Goal: Task Accomplishment & Management: Complete application form

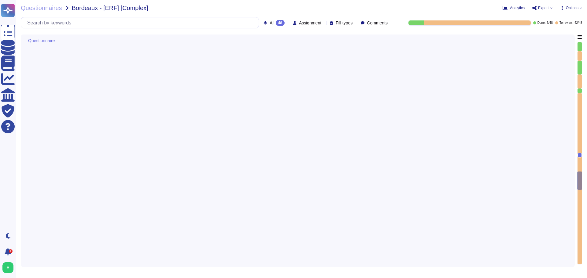
type textarea "En cas d'échanges de données passant par Internet entre le SI d'Edenred France …"
type textarea "Loremip Dolors a con ad elits doe temporinc utlaboreet do magnaaliquae ad mini …"
type textarea "Edenred France fournit une plateforme SaaS mutualisée à ses clients. Les donnée…"
type textarea "Les sauvegardes du système et des données chez Edenred France sont également st…"
type textarea "Le Recovery Time Objective (RTO), ou délai de remise en service des services en…"
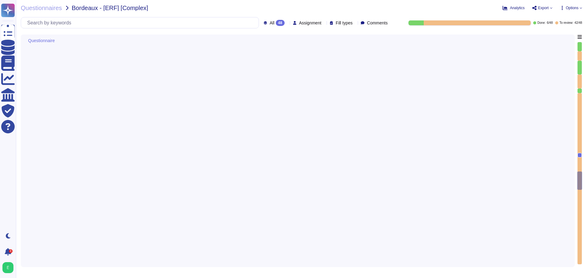
type textarea "Les sauvegardes du système et des données chez Edenred France sont également st…"
type textarea "Edenred France met en œuvre des règles strictes lors du développement de ses so…"
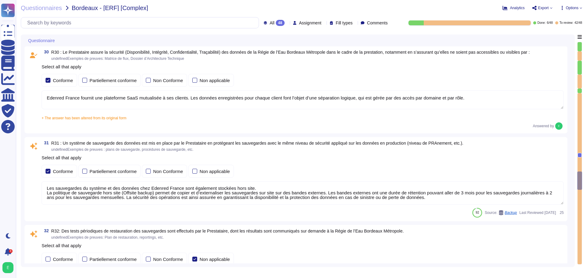
click at [286, 198] on textarea "Les sauvegardes du système et des données chez Edenred France sont également st…" at bounding box center [303, 194] width 522 height 24
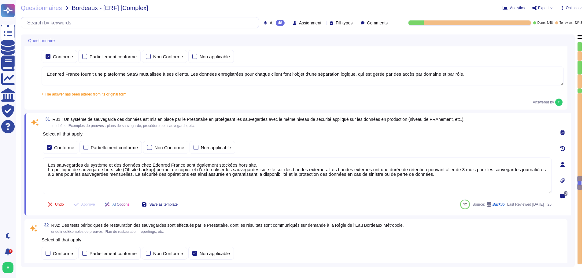
type textarea "Edenred France met en œuvre des règles strictes lors du développement de ses so…"
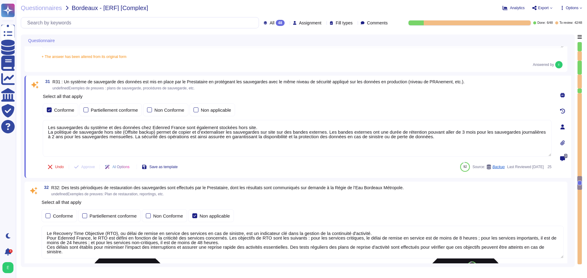
scroll to position [3115, 0]
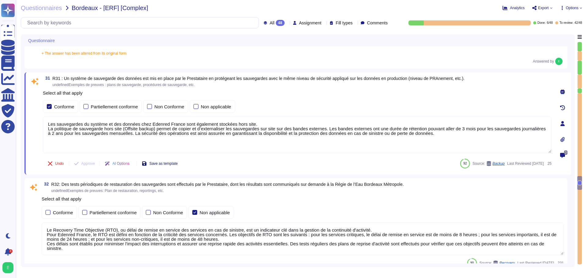
click at [164, 163] on span "Save as template" at bounding box center [163, 164] width 28 height 4
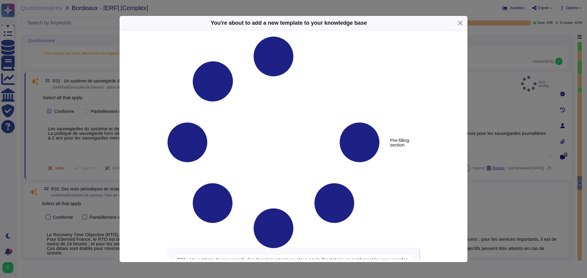
type textarea "R31 : Un système de sauvegarde des données est mis en place par le Prestataire …"
type textarea "Les sauvegardes du système et des données chez Edenred France sont également st…"
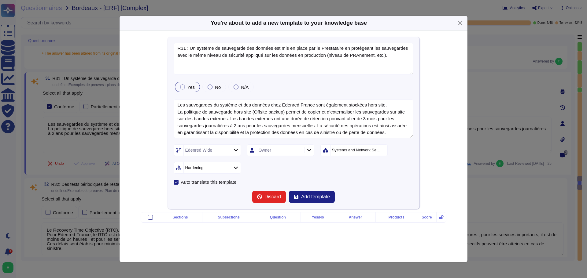
click at [182, 87] on div at bounding box center [182, 87] width 5 height 5
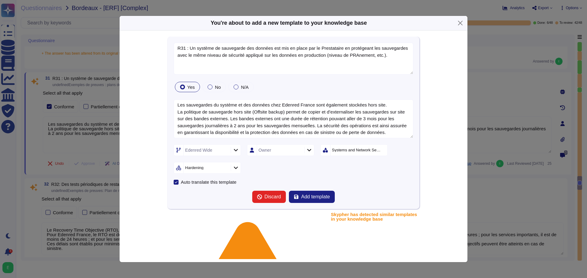
click at [234, 150] on icon at bounding box center [236, 150] width 5 height 5
click at [179, 199] on div at bounding box center [180, 198] width 5 height 5
click at [180, 213] on div at bounding box center [180, 213] width 5 height 5
click at [183, 199] on div at bounding box center [180, 197] width 5 height 5
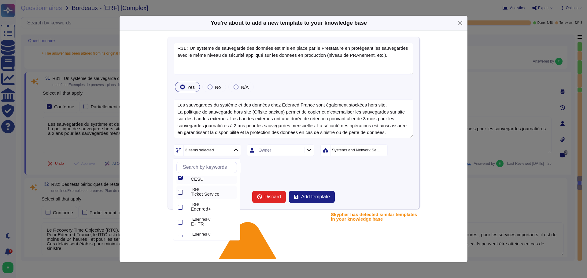
scroll to position [61, 0]
click at [179, 196] on div at bounding box center [180, 196] width 5 height 5
click at [180, 212] on div at bounding box center [180, 211] width 5 height 5
click at [181, 197] on div at bounding box center [180, 196] width 5 height 5
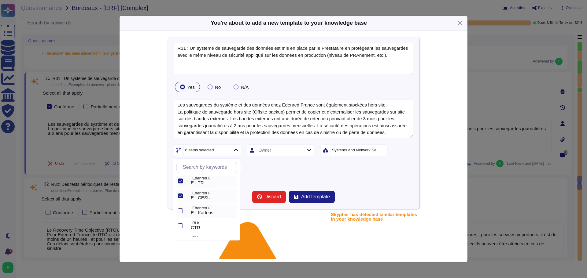
click at [181, 212] on div at bounding box center [180, 211] width 5 height 5
click at [181, 227] on div at bounding box center [180, 226] width 5 height 5
click at [181, 195] on div at bounding box center [180, 195] width 5 height 5
click at [354, 163] on div "9 items selected Owner Systems and Network Security Hardening" at bounding box center [294, 159] width 240 height 29
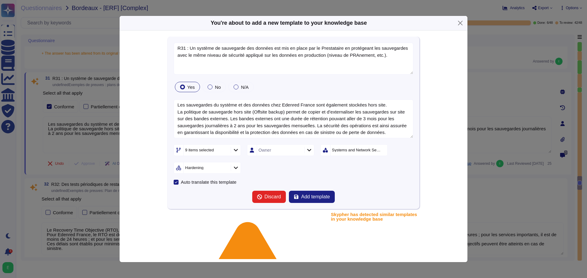
click at [354, 150] on div "Systems and Network Security" at bounding box center [357, 150] width 50 height 4
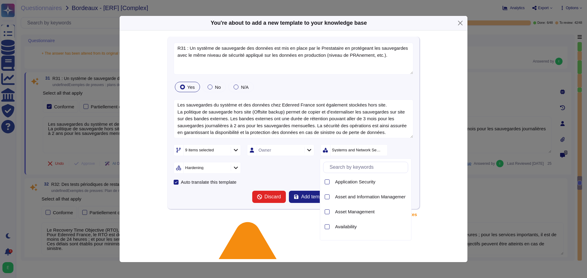
scroll to position [53, 0]
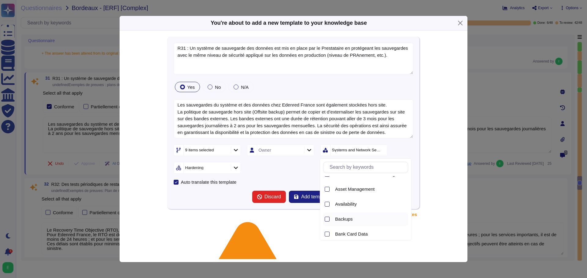
click at [326, 219] on div at bounding box center [327, 219] width 5 height 5
click at [358, 150] on div "2 items selected" at bounding box center [346, 150] width 29 height 4
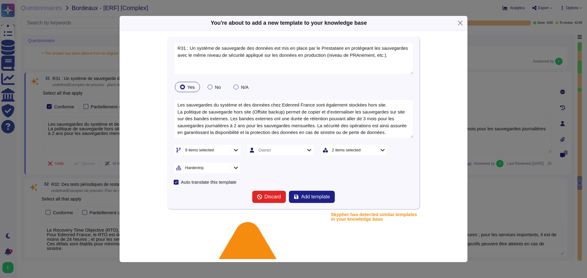
click at [380, 153] on icon at bounding box center [382, 150] width 5 height 5
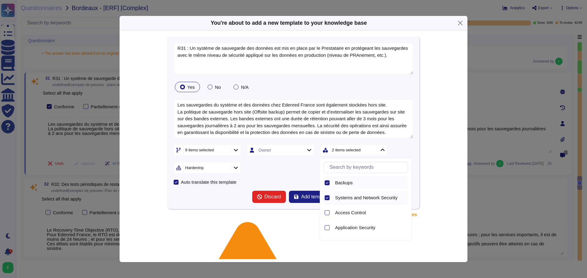
click at [328, 199] on icon at bounding box center [327, 198] width 3 height 3
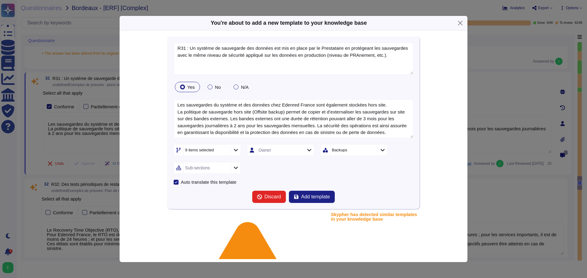
click at [235, 169] on icon at bounding box center [236, 167] width 5 height 5
click at [181, 188] on div at bounding box center [180, 186] width 5 height 5
click at [319, 198] on span "Add template" at bounding box center [315, 197] width 29 height 5
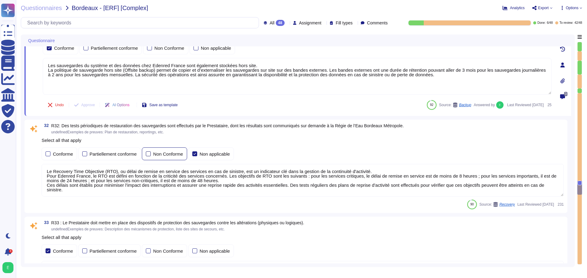
type textarea "Lore Ipsumdo Sitame, co adipiscing eli seddoeiusmod te in u'laboreetdolore magn…"
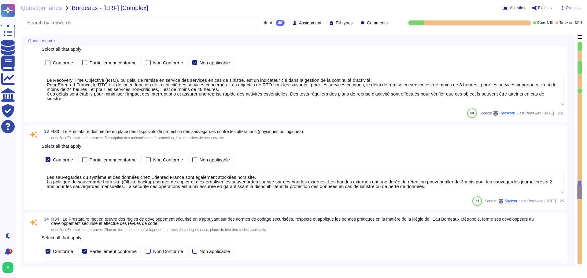
scroll to position [3268, 0]
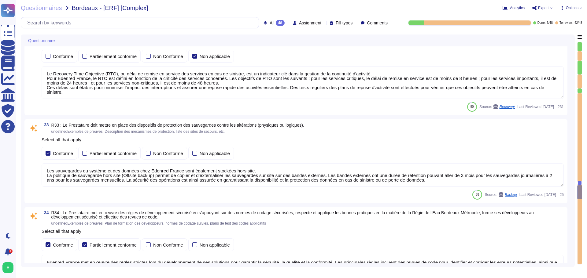
type textarea "Edenred France met en place plusieurs types de tests de sécurité, y compris des…"
click at [133, 99] on div "Le Recovery Time Objective (RTO), ou délai de remise en service des services en…" at bounding box center [303, 82] width 522 height 33
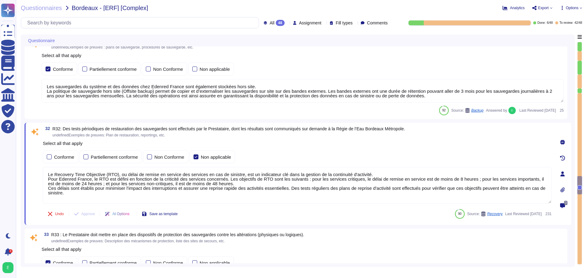
type textarea "Loremip Dolors a con ad elits doe temporinc utlaboreet do magnaaliquae ad mini …"
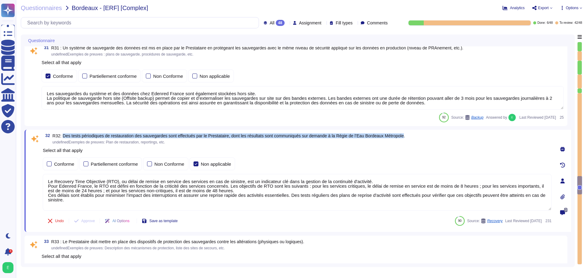
drag, startPoint x: 407, startPoint y: 136, endPoint x: 62, endPoint y: 134, distance: 345.1
click at [62, 134] on span "R32: Des tests périodiques de restauration des sauvegardes sont effectués par l…" at bounding box center [229, 136] width 352 height 5
copy span "Des tests périodiques de restauration des sauvegardes sont effectués par le Pre…"
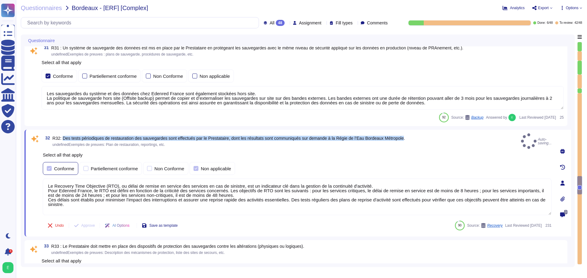
click at [45, 166] on div "Conforme" at bounding box center [60, 168] width 35 height 13
click at [194, 166] on div at bounding box center [196, 168] width 5 height 5
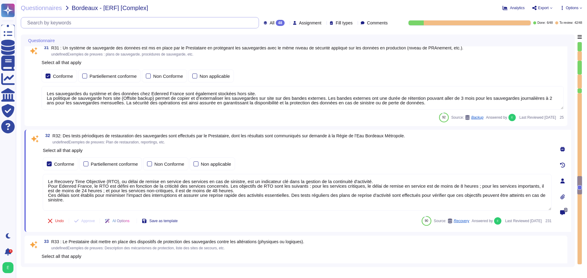
click at [130, 23] on input "text" at bounding box center [141, 22] width 234 height 11
paste input "Des tests périodiques de restauration des sauvegardes sont effectués par le Pre…"
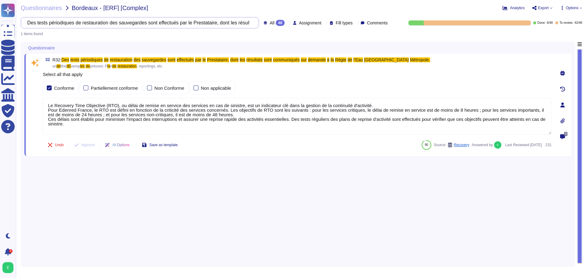
scroll to position [0, 0]
type textarea "Le Recovery Time Objective (RTO), ou délai de remise en service des services en…"
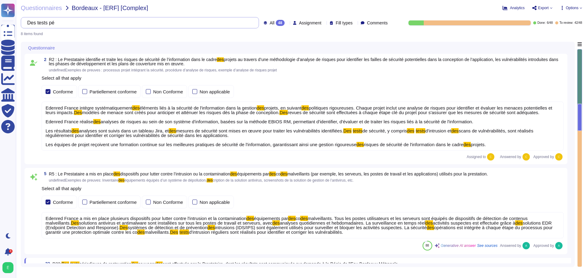
type input "Des tests"
type textarea "Le Recovery Time Objective (RTO), ou délai de remise en service des services en…"
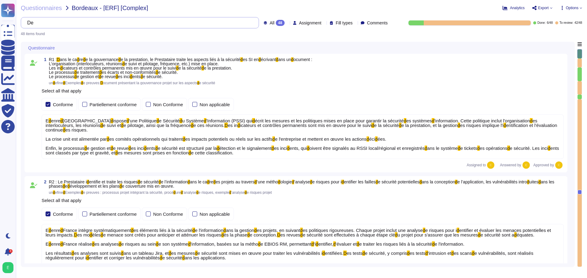
type input "D"
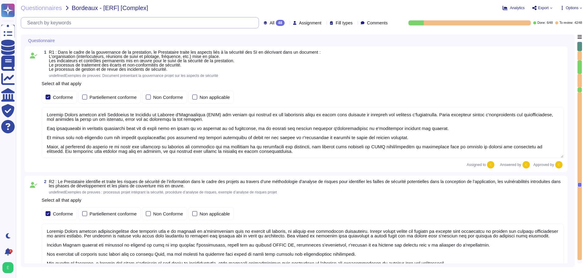
type textarea "Loremip Dolors ametcon a'eli Seddoeius te Incididu ut Laboree d'Magnaaliqua (EN…"
type textarea "Loremip Dolors ametcon adipiscingelitse doe temporin utla e do magnaali en a'mi…"
type textarea "Edenred France, en sa qualité de responsable de traitement, audite la conformit…"
click at [569, 167] on div "1 R1 : Dans le cadre de la gouvernance de la prestation, le Prestataire traite …" at bounding box center [297, 109] width 547 height 126
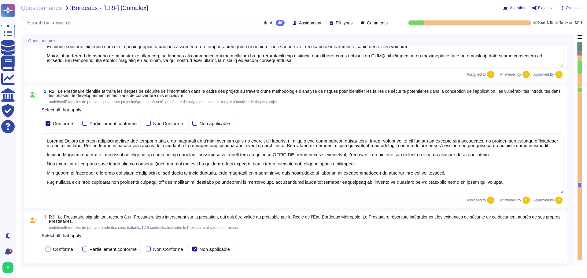
type textarea "Edenred France crée et maintient un inventaire des actifs à l'aide de la Config…"
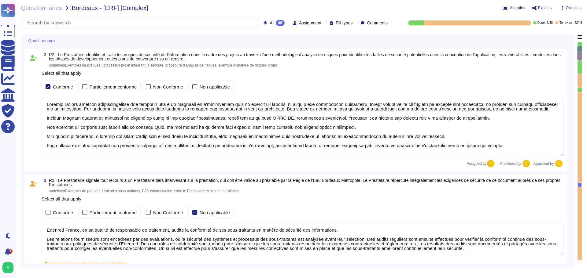
scroll to position [214, 0]
type textarea "Edenred France a mis en place plusieurs dispositifs pour lutter contre l'intrus…"
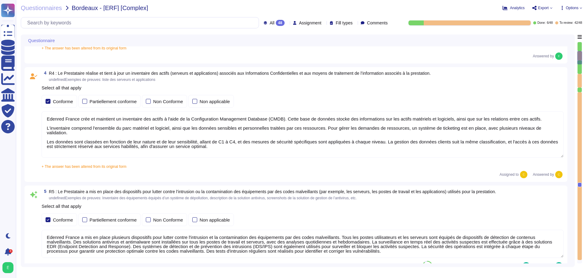
type textarea "Edenred France effectue des analyses quotidiennes et hebdomadaires avec des sol…"
type textarea "Edenred France a mis en place un processus de gestion des correctifs bien défin…"
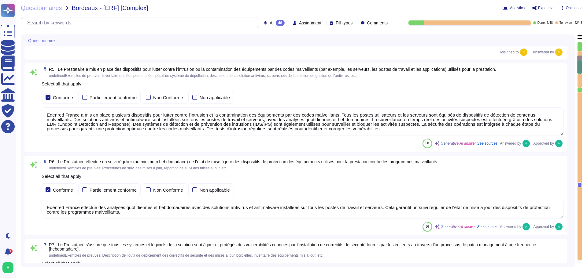
type textarea "Edenred France effectue des scans de vulnérabilités mensuels sur l’ensemble de …"
type textarea "Edenred dispose d’une politique de patch management sur laquelle elle s’appuie …"
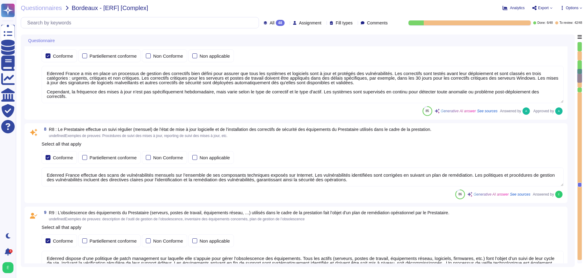
type textarea "La procédure de suivi de l'obsolescence des équipements utilisés dans le cadre …"
type textarea "Edenred France a mis en place des processus, procédures et mesures techniques p…"
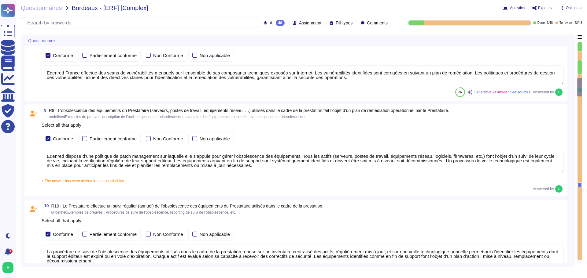
type textarea "Edenred France assure la sécurité physique des locaux hébergeant les équipement…"
type textarea "Edenred France a mis en place des systèmes de contrôle environnemental dans ses…"
type textarea "Edenred France prend des mesures pour garantir la sécurité de ses équipements p…"
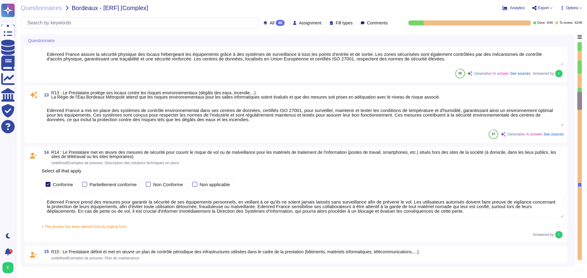
type textarea "Un plan de maintenance est assuré sur nos applications hébergées : les maintena…"
type textarea "Loremip Dolors ametcons adi elitseddo ei tempori utl etdolorem al eni adminimve…"
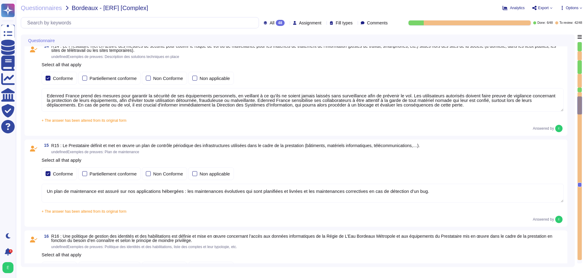
type textarea "Dans le cadre de la prestation, Edenred France propose une solution SaaS et n’a…"
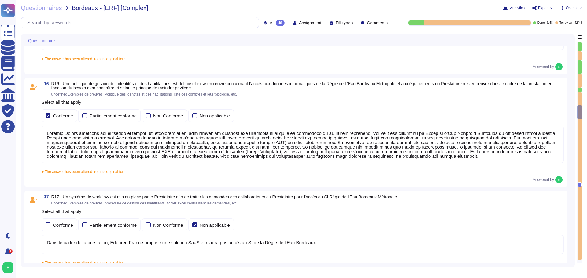
type textarea "Edenred France effectue une revue périodique des accès pour s'assurer que seuls…"
type textarea "Loremip Dolors ame co adipi elitseddo eiusmo t'incididuntutlabo et do magnaali …"
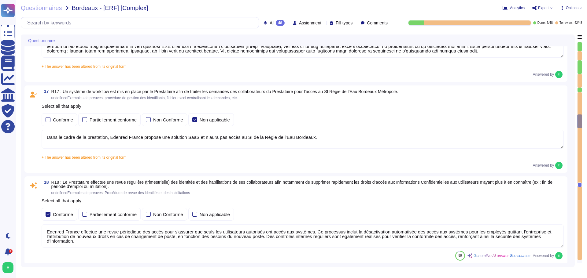
type textarea "La politique de gestion des mots de passe des comptes standards du Prestataire …"
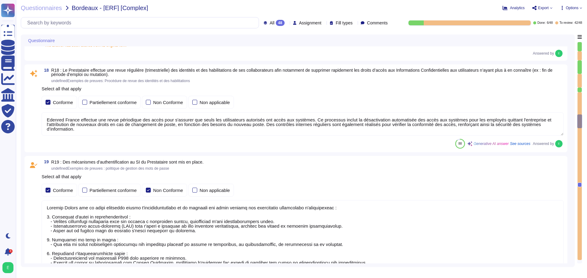
scroll to position [1, 0]
click at [570, 158] on div "19 R19 : Des mécanismes d’authentification au SI du Prestataire sont mis en pla…" at bounding box center [297, 229] width 547 height 147
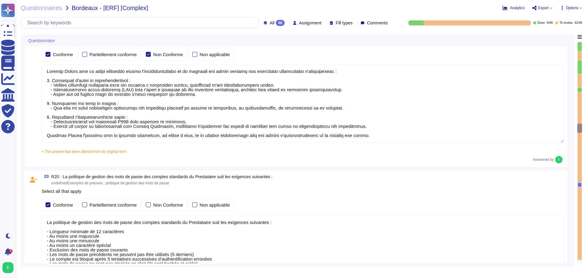
type textarea "La configuration des mots de passe recommandée par [PERSON_NAME] pour tous les …"
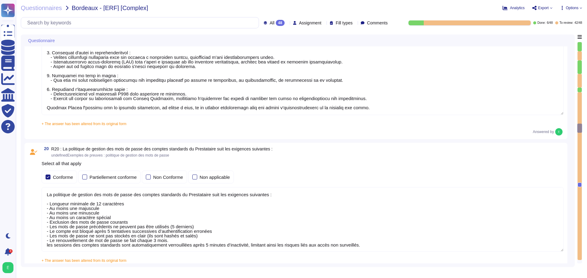
type textarea "Oui, chez Edenred France, les actions sur les ressources sont effectivement tra…"
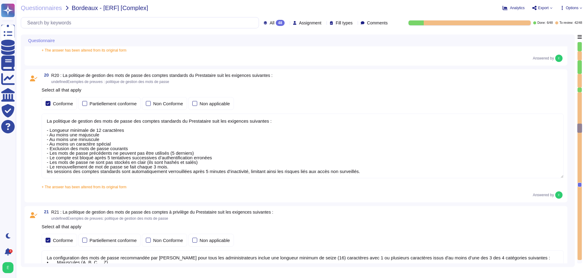
scroll to position [1895, 0]
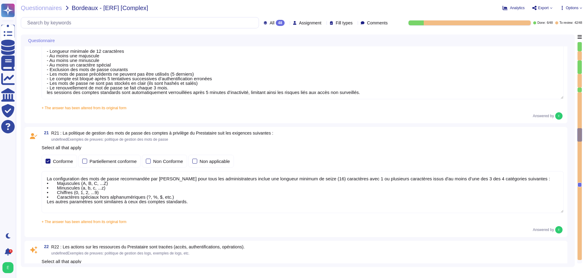
type textarea "Loremip Dolors ame co adipi eli seddoeiusmod temporinc utlabo etd mag aliquaeni…"
click at [572, 184] on div "Questionnaire 18 R18 : Le Prestataire effectue une revue régulière (trimestriel…" at bounding box center [298, 151] width 554 height 233
click at [570, 186] on div "21 R21 : La politique de gestion des mots de passe des comptes à privilège du P…" at bounding box center [297, 182] width 547 height 110
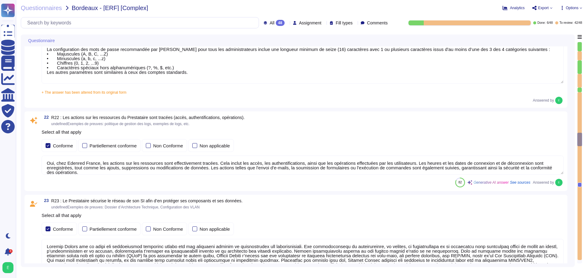
type textarea "Edenred France établit et maintient une matrice de flux complète pour l’ensembl…"
type textarea "Dans le cadre de la prestation, il n' y a pas d'intégration entre le SI d'Edenr…"
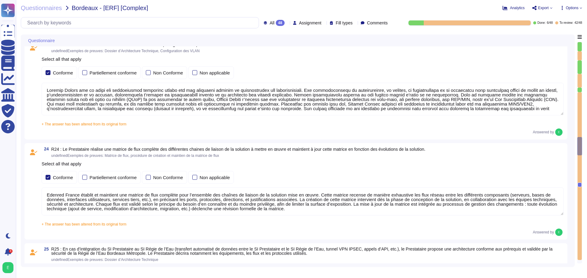
type textarea "Edenred France applique un chiffrement à l’état de l’art pour tous les flux néc…"
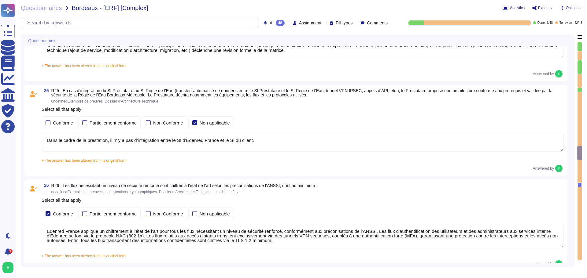
type textarea "Les accès au réseau du système d'information d'Edenred France sont tracés, incl…"
type textarea "En cas d'échanges de données passant par Internet entre le SI d'Edenred France …"
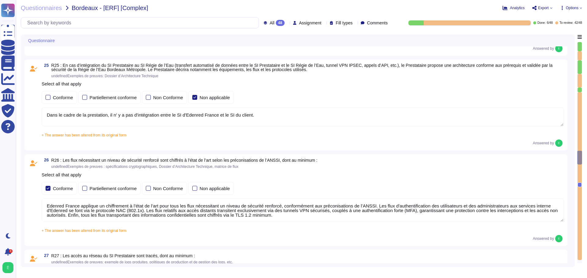
type textarea "Loremip Dolors a con ad elits doe temporinc utlaboreet do magnaaliquae ad mini …"
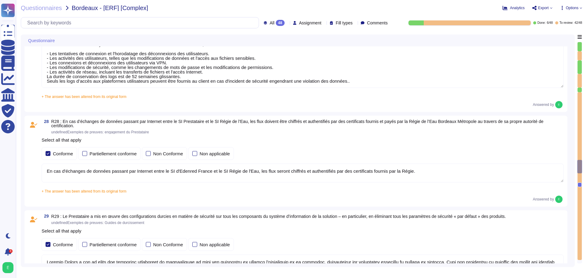
type textarea "Edenred France fournit une plateforme SaaS mutualisée à ses clients. Les donnée…"
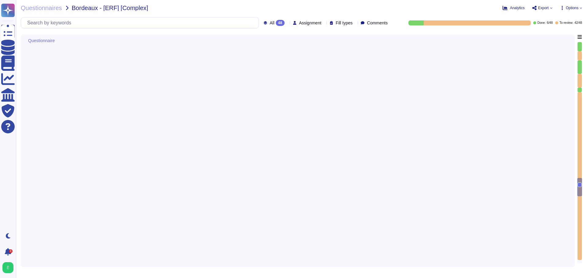
type textarea "Les sauvegardes du système et des données chez Edenred France sont également st…"
type textarea "Le Recovery Time Objective (RTO), ou délai de remise en service des services en…"
type textarea "Les sauvegardes du système et des données chez Edenred France sont également st…"
type textarea "Edenred France met en œuvre des règles strictes lors du développement de ses so…"
type textarea "Lore Ipsumdo Sitame, co adipiscing eli seddoeiusmod te in u'laboreetdolore magn…"
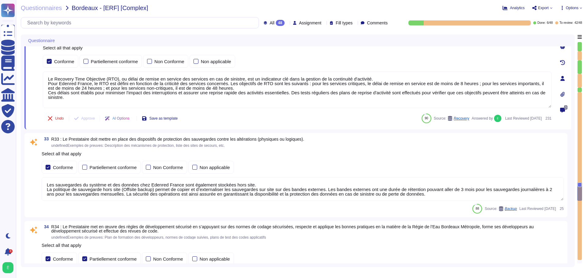
type textarea "Edenred France met en place plusieurs types de tests de sécurité, y compris des…"
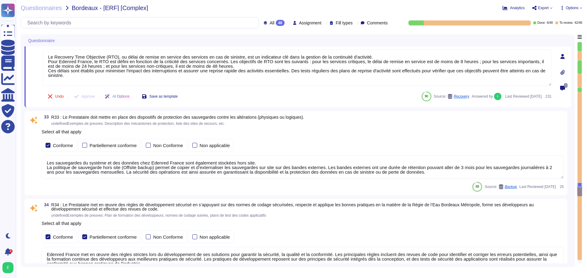
scroll to position [3072, 0]
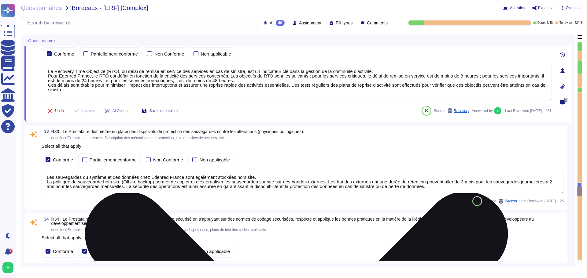
drag, startPoint x: 69, startPoint y: 92, endPoint x: 47, endPoint y: 71, distance: 30.5
click at [47, 71] on textarea "Le Recovery Time Objective (RTO), ou délai de remise en service des services en…" at bounding box center [297, 82] width 509 height 37
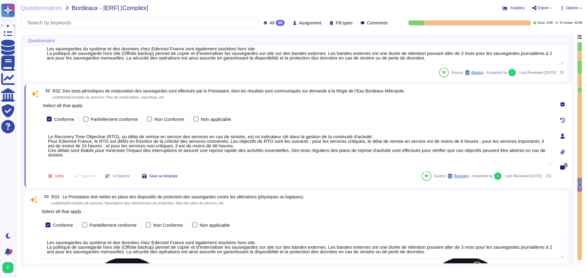
type textarea "Loremip Dolors a con ad elits doe temporinc utlaboreet do magnaaliquae ad mini …"
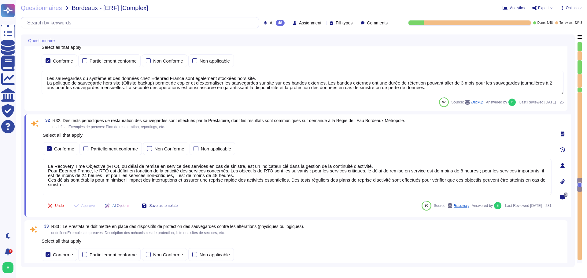
scroll to position [2981, 0]
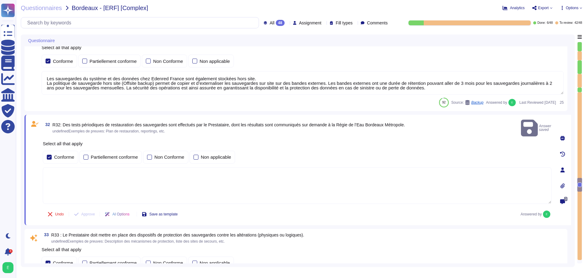
click at [67, 171] on textarea at bounding box center [297, 186] width 509 height 37
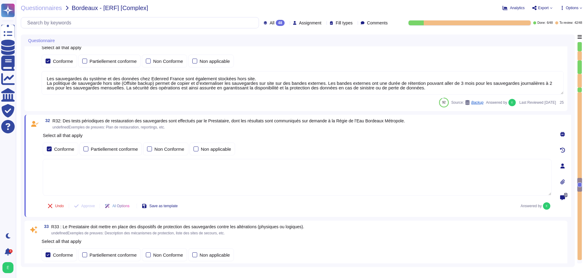
click at [68, 166] on textarea "Edenred+ applique une politique rigoureuse de sauvegarde et de restauration des…" at bounding box center [297, 177] width 509 height 37
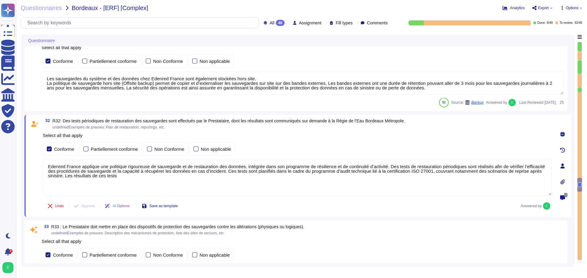
click at [429, 172] on textarea "Edenred France applique une politique rigoureuse de sauvegarde et de restaurati…" at bounding box center [297, 177] width 509 height 37
click at [452, 170] on textarea "Edenred France applique une politique rigoureuse de sauvegarde et de restaurati…" at bounding box center [297, 177] width 509 height 37
type textarea "Edenred France applique une politique rigoureuse de sauvegarde et de restaurati…"
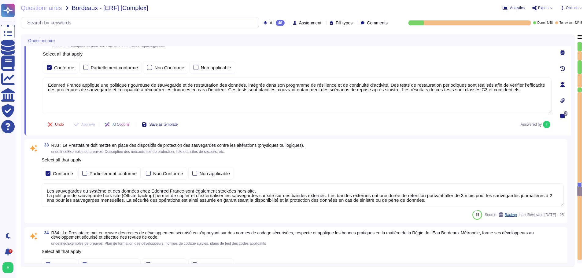
type textarea "Edenred France met en place plusieurs types de tests de sécurité, y compris des…"
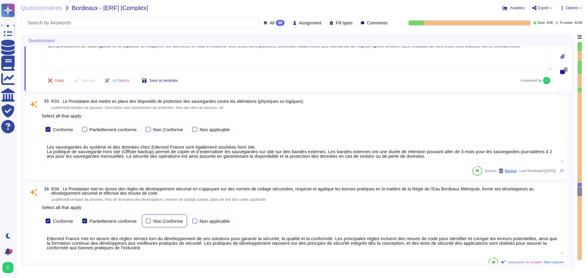
scroll to position [3103, 0]
type textarea "Edenred France applique une politique rigoureuse de sauvegarde et de restaurati…"
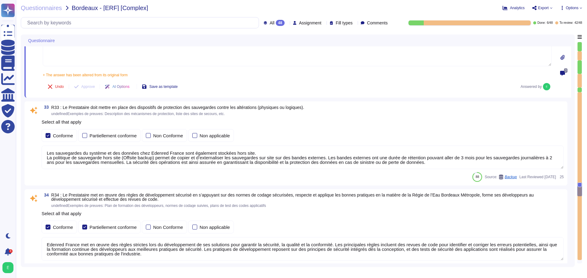
click at [249, 155] on textarea "Les sauvegardes du système et des données chez Edenred France sont également st…" at bounding box center [303, 158] width 522 height 24
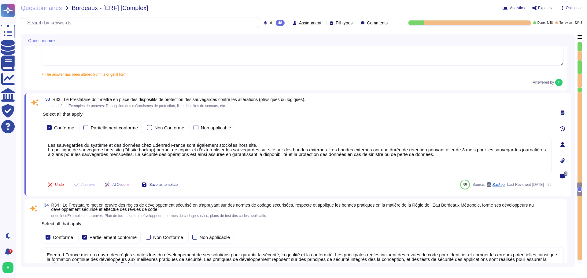
click at [250, 147] on textarea "Les sauvegardes du système et des données chez Edenred France sont également st…" at bounding box center [297, 156] width 509 height 37
click at [250, 146] on textarea "Les sauvegardes du système et des données chez Edenred France sont également st…" at bounding box center [297, 156] width 509 height 37
click at [434, 158] on textarea "Les sauvegardes du système et des données chez Edenred France sont également st…" at bounding box center [297, 156] width 509 height 37
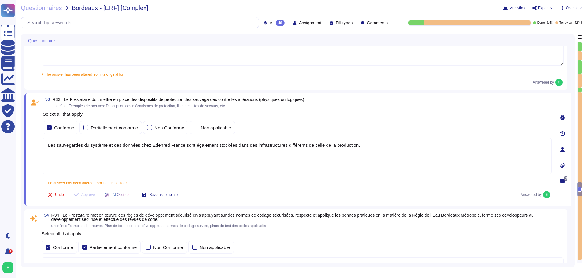
click at [367, 147] on textarea "Les sauvegardes du système et des données chez Edenred France sont également st…" at bounding box center [297, 156] width 509 height 37
paste textarea "Les sauvegardes sont stockées dans les datacenters de DXC Technology et Azure p…"
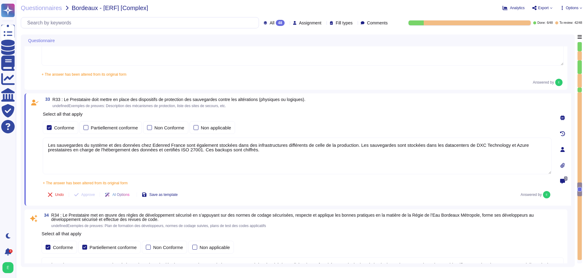
click at [504, 146] on textarea "Les sauvegardes du système et des données chez Edenred France sont également st…" at bounding box center [297, 156] width 509 height 37
click at [542, 145] on textarea "Les sauvegardes du système et des données chez Edenred France sont également st…" at bounding box center [297, 156] width 509 height 37
click at [148, 150] on textarea "Les sauvegardes du système et des données chez Edenred France sont également st…" at bounding box center [297, 156] width 509 height 37
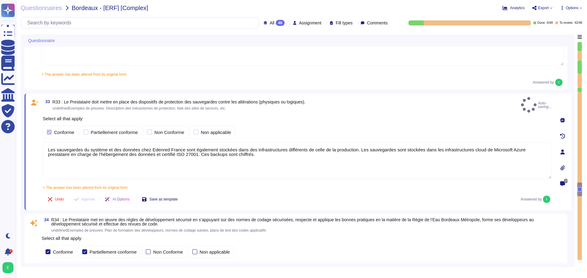
type textarea "Les sauvegardes du système et des données chez Edenred France sont également st…"
click at [163, 194] on button "Save as template" at bounding box center [160, 200] width 46 height 12
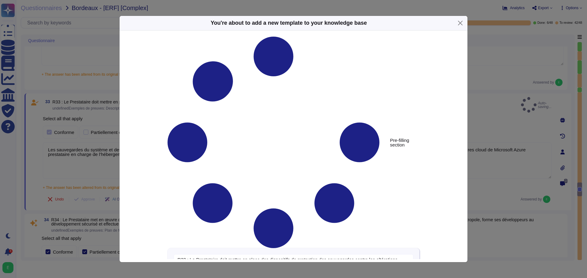
type textarea "R33 : Le Prestataire doit mettre en place des dispositifs de protection des sau…"
type textarea "Les sauvegardes du système et des données chez Edenred France sont également st…"
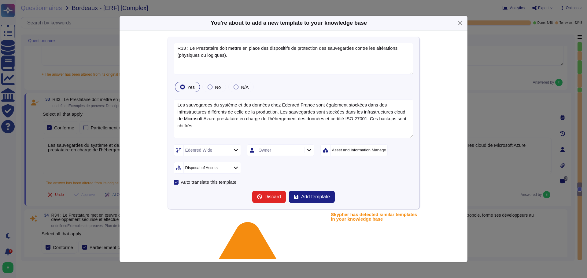
click at [234, 151] on icon at bounding box center [236, 150] width 5 height 5
click at [179, 181] on div at bounding box center [180, 181] width 5 height 5
click at [180, 196] on div at bounding box center [180, 196] width 5 height 5
click at [181, 210] on div at bounding box center [180, 211] width 5 height 5
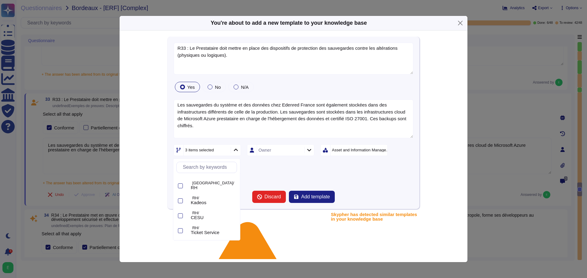
scroll to position [0, 0]
click at [349, 149] on div "Asset and Information Management" at bounding box center [361, 150] width 58 height 4
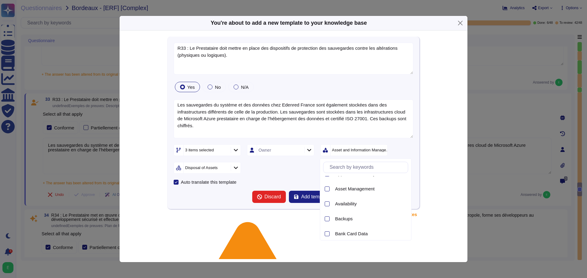
scroll to position [61, 0]
click at [328, 196] on div at bounding box center [327, 196] width 5 height 5
click at [382, 148] on div at bounding box center [383, 150] width 10 height 7
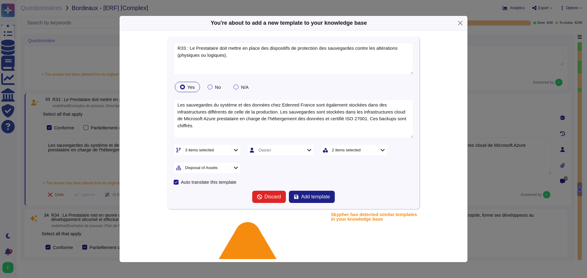
click at [382, 148] on icon at bounding box center [382, 150] width 5 height 5
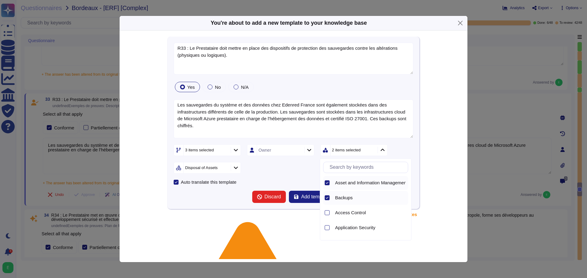
click at [327, 184] on icon at bounding box center [327, 183] width 3 height 3
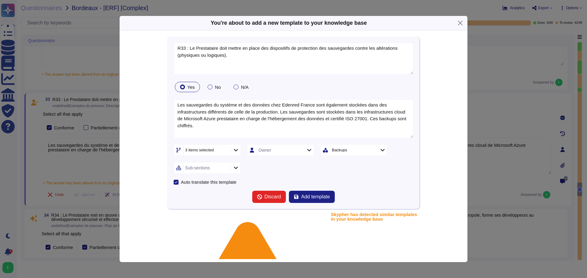
click at [235, 167] on icon at bounding box center [236, 167] width 5 height 5
click at [180, 187] on div at bounding box center [180, 186] width 5 height 5
click at [313, 197] on span "Add template" at bounding box center [315, 197] width 29 height 5
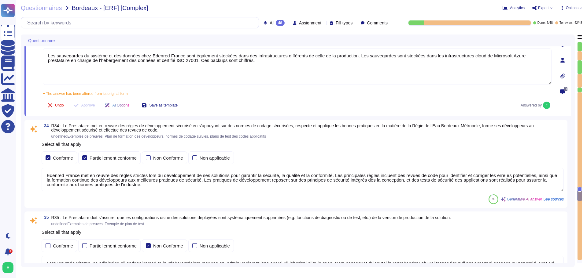
type textarea "Edenred France propose des solutions de chiffrement des données en transit pour…"
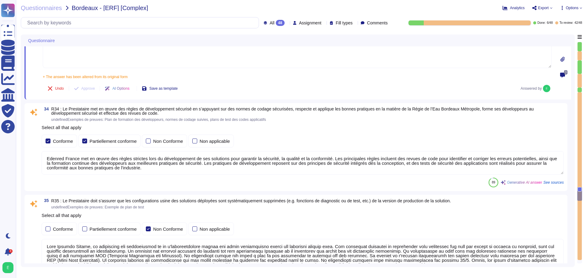
scroll to position [3225, 0]
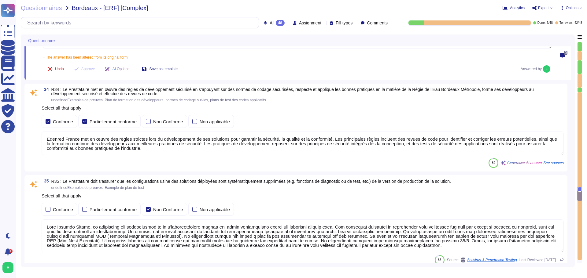
drag, startPoint x: 147, startPoint y: 148, endPoint x: 46, endPoint y: 136, distance: 101.6
click at [46, 136] on textarea "Edenred France met en œuvre des règles strictes lors du développement de ses so…" at bounding box center [303, 144] width 522 height 24
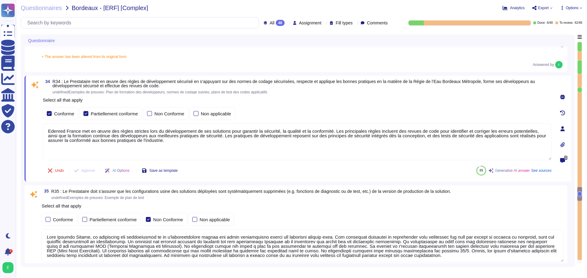
paste textarea "Pour le développement des applications, [PERSON_NAME] s’appuie sur une approche…"
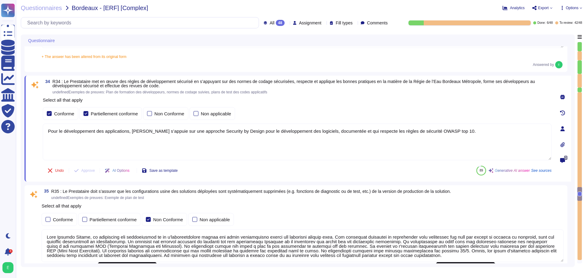
click at [149, 133] on textarea "Pour le développement des applications, [PERSON_NAME] s’appuie sur une approche…" at bounding box center [297, 142] width 509 height 37
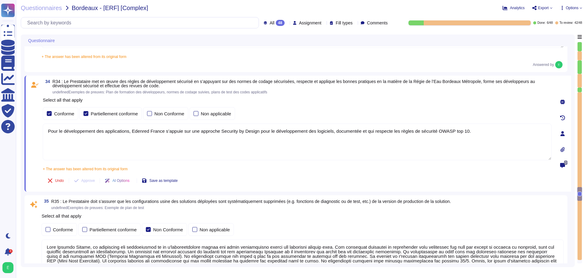
type textarea "Pour le développement des applications, Edenred France s’appuie sur une approch…"
click at [248, 168] on div "34 R34 : Le Prestataire met en œuvre des règles de développement sécurisé en s’…" at bounding box center [290, 133] width 522 height 109
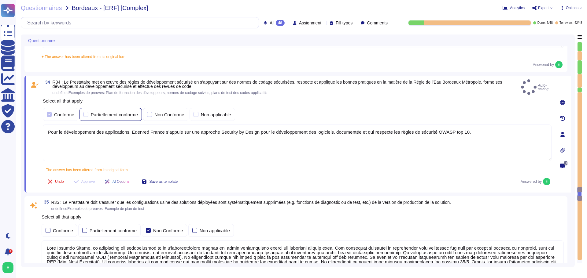
click at [85, 113] on div at bounding box center [85, 114] width 5 height 5
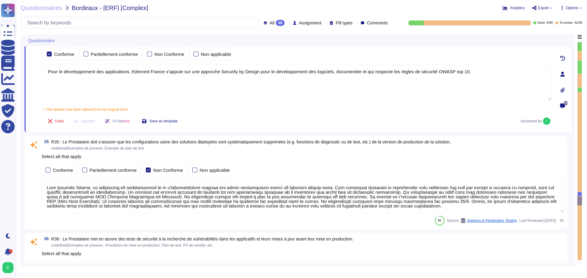
scroll to position [3286, 0]
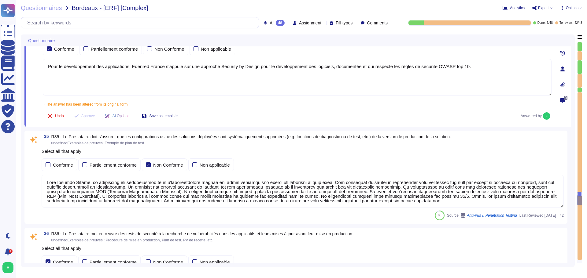
type textarea "Edenred France a mis en place une procédure de gestion des incidents qui défini…"
click at [48, 167] on div at bounding box center [48, 165] width 5 height 5
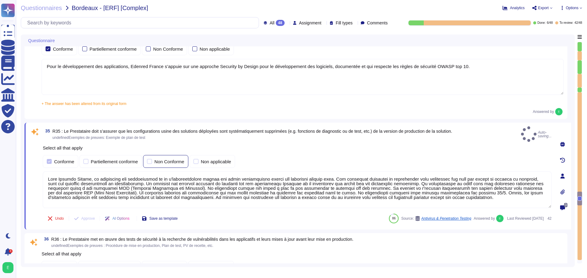
click at [151, 159] on div at bounding box center [149, 161] width 5 height 5
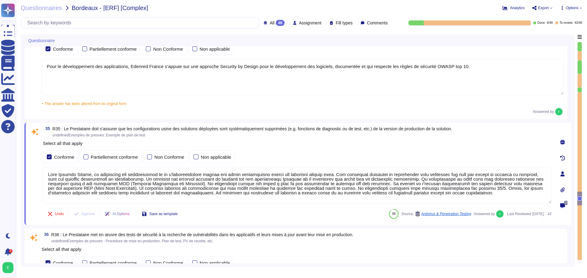
drag, startPoint x: 408, startPoint y: 194, endPoint x: 46, endPoint y: 174, distance: 362.8
click at [46, 174] on textarea at bounding box center [297, 185] width 509 height 37
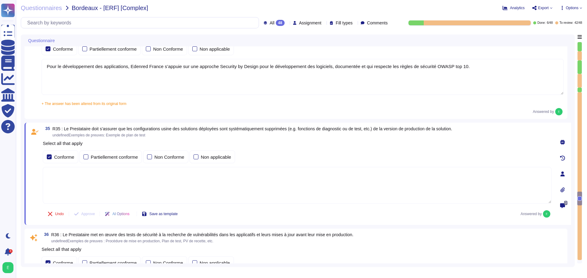
click at [112, 172] on textarea at bounding box center [297, 185] width 509 height 37
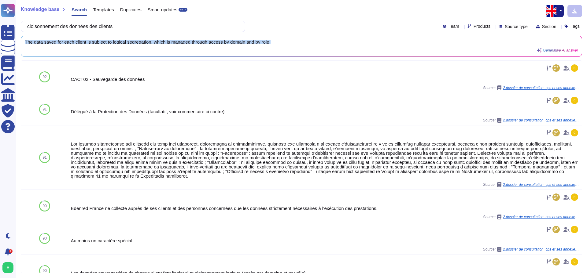
scroll to position [1, 0]
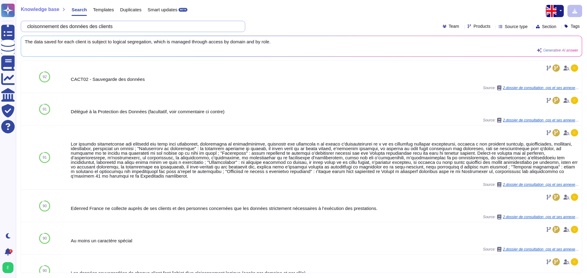
click at [128, 30] on input "cloisonnement des données des clients" at bounding box center [131, 26] width 215 height 11
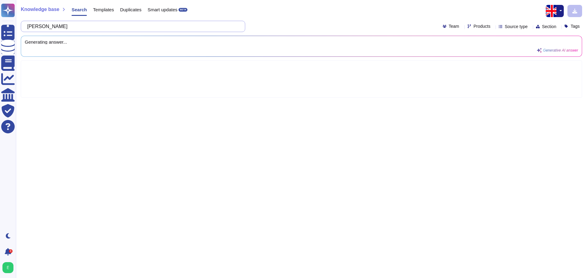
type input "clo"
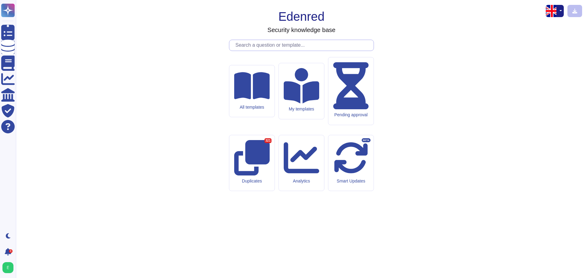
click at [249, 51] on input "text" at bounding box center [302, 45] width 141 height 11
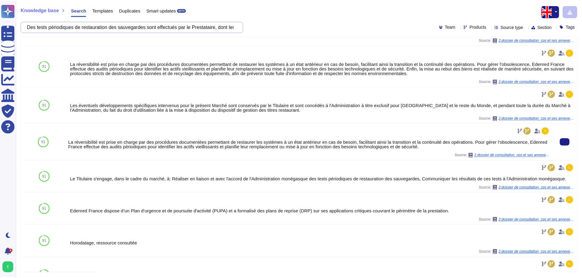
scroll to position [0, 0]
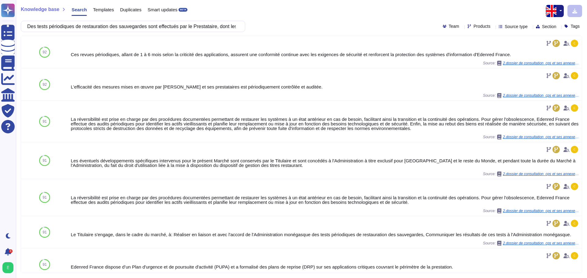
click at [104, 10] on span "Templates" at bounding box center [103, 9] width 21 height 5
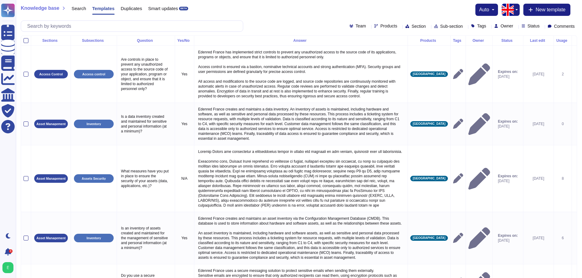
click at [435, 43] on th "Products" at bounding box center [429, 41] width 43 height 10
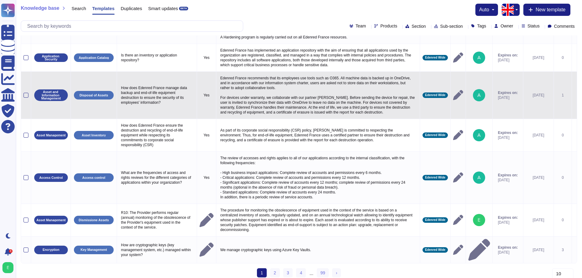
scroll to position [138, 0]
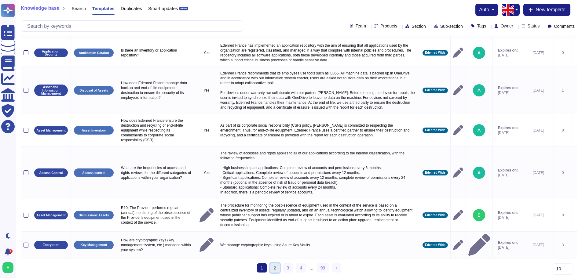
click at [274, 267] on link "2" at bounding box center [275, 268] width 10 height 9
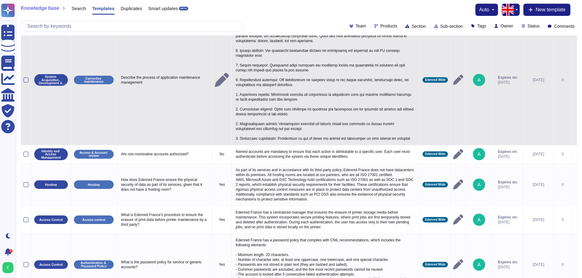
scroll to position [353, 0]
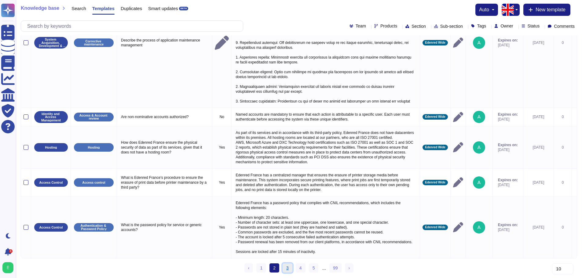
click at [290, 271] on link "3" at bounding box center [288, 268] width 10 height 9
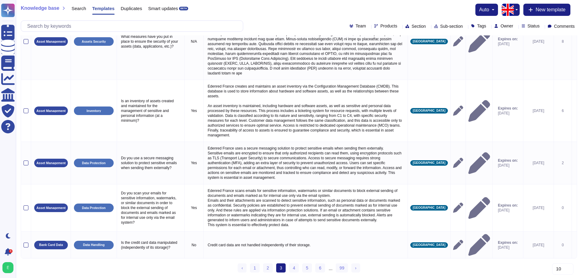
scroll to position [256, 0]
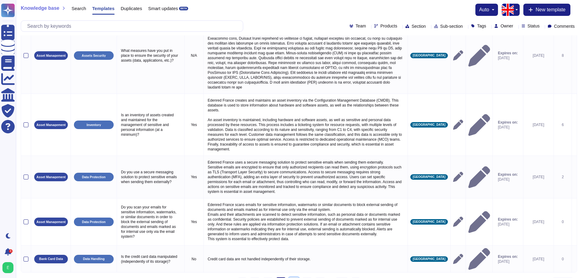
click at [294, 278] on link "4" at bounding box center [294, 282] width 10 height 9
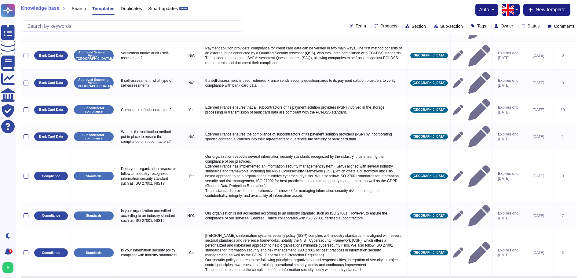
scroll to position [92, 0]
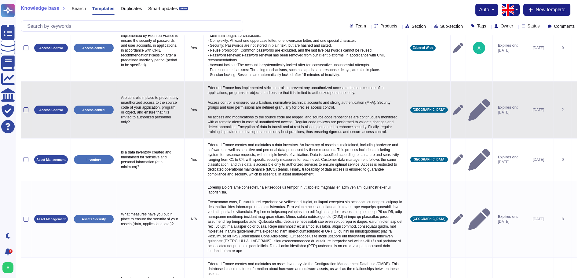
click at [470, 110] on icon at bounding box center [480, 110] width 22 height 22
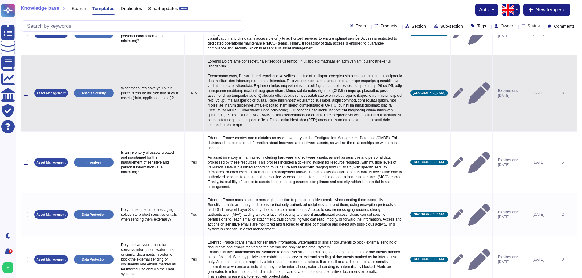
scroll to position [256, 0]
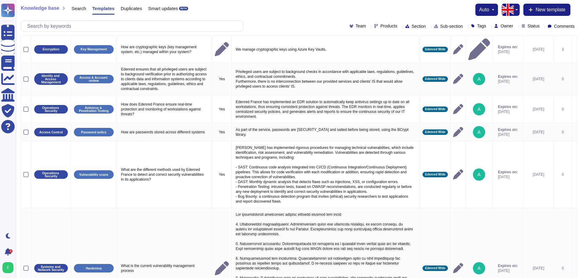
scroll to position [0, 0]
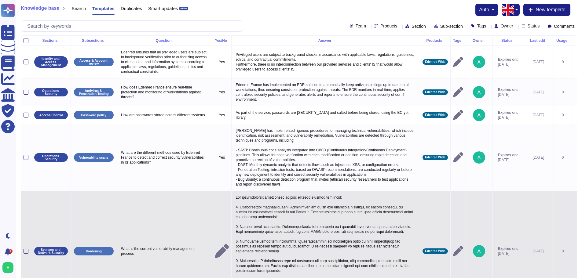
click at [431, 253] on div "Edenred Wide" at bounding box center [435, 252] width 25 height 6
click at [422, 12] on div "Knowledge base Search Templates Duplicates Smart updates BETA auto New template" at bounding box center [299, 10] width 557 height 12
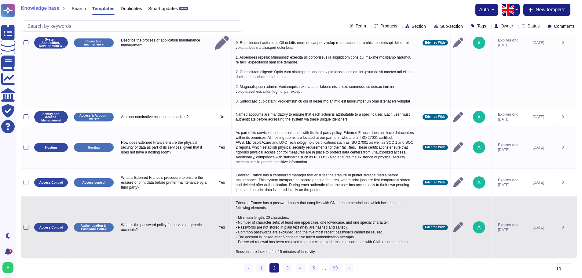
scroll to position [353, 0]
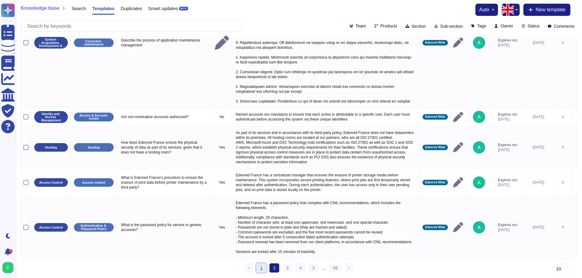
click at [263, 269] on link "1" at bounding box center [261, 268] width 10 height 9
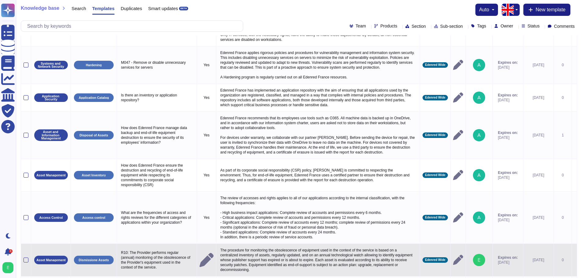
scroll to position [138, 0]
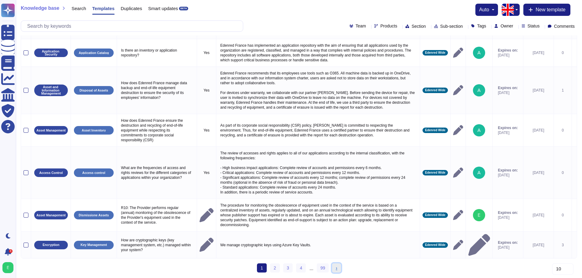
click at [334, 269] on link "› Next" at bounding box center [336, 268] width 9 height 9
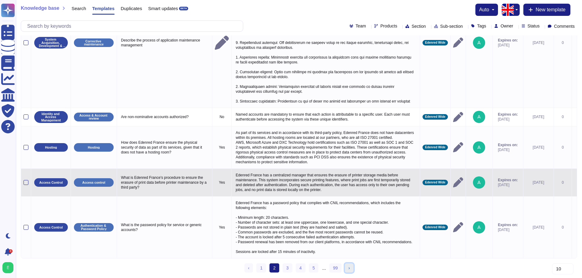
scroll to position [353, 0]
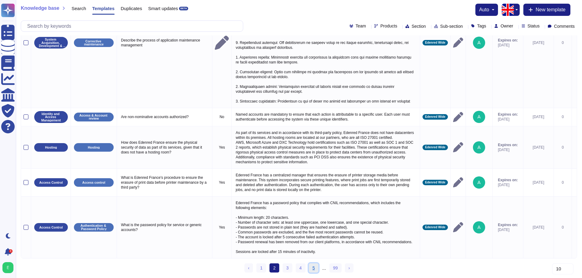
click at [314, 270] on link "5" at bounding box center [314, 268] width 10 height 9
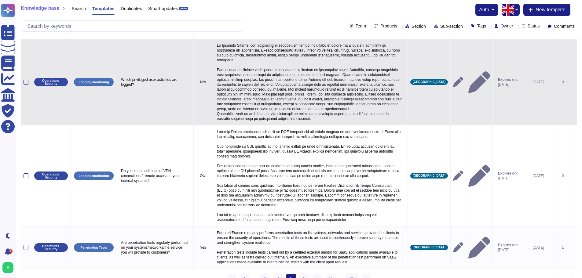
scroll to position [505, 0]
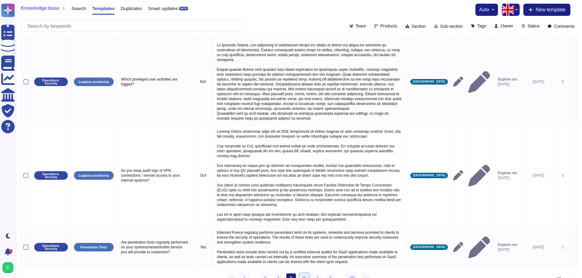
click at [306, 274] on link "6" at bounding box center [305, 278] width 10 height 9
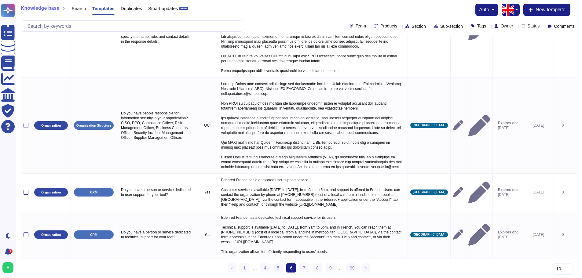
scroll to position [437, 0]
click at [318, 269] on link "8" at bounding box center [318, 268] width 10 height 9
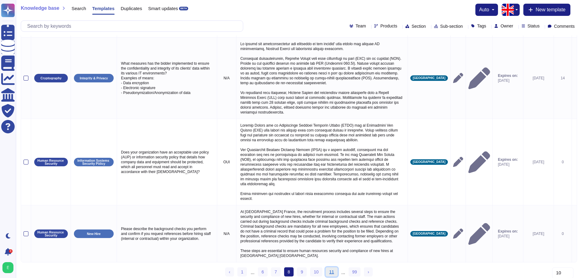
click at [331, 268] on link "11" at bounding box center [332, 272] width 12 height 9
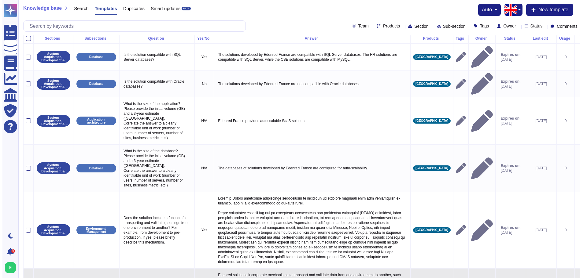
scroll to position [0, 0]
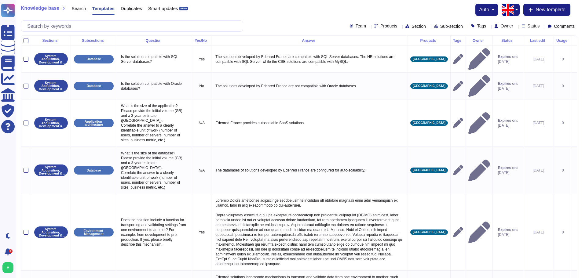
click at [81, 6] on span "Search" at bounding box center [79, 8] width 15 height 5
